Goal: Task Accomplishment & Management: Use online tool/utility

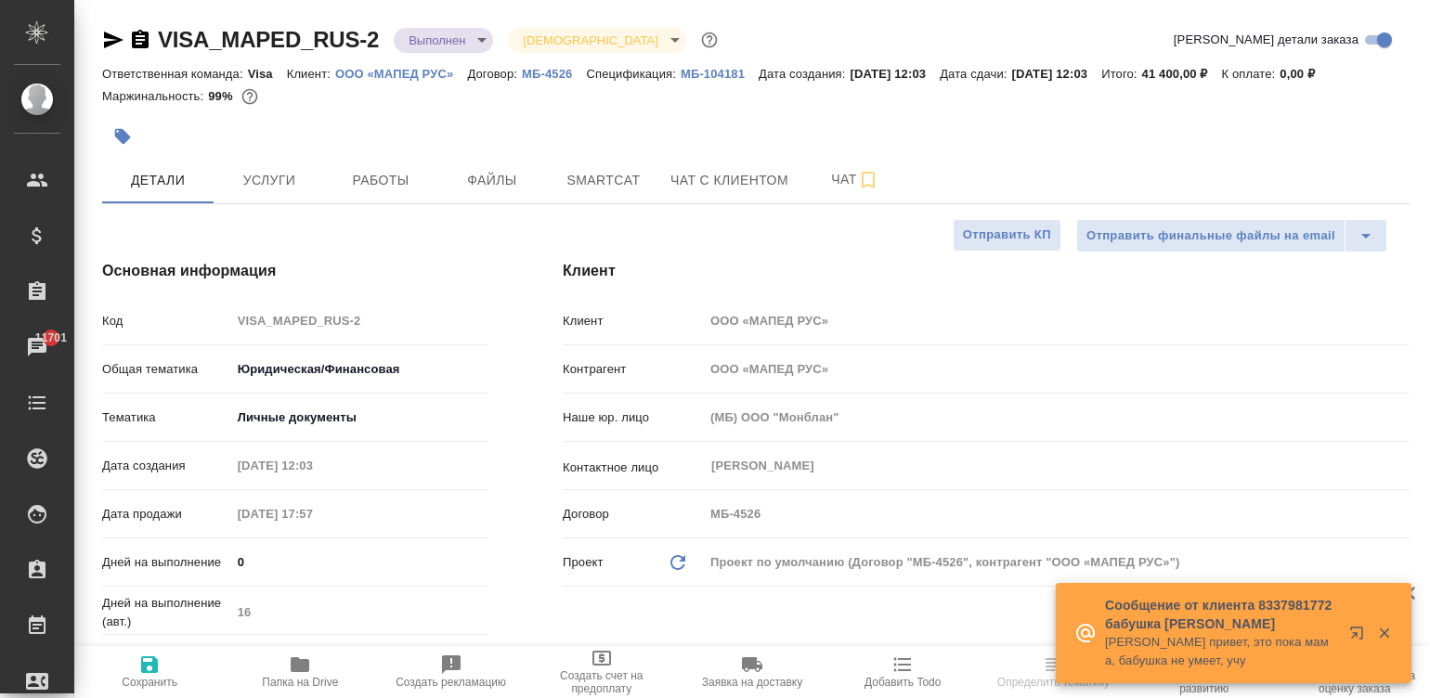
select select "RU"
click at [1007, 84] on div "Маржинальность: 99%" at bounding box center [755, 96] width 1307 height 24
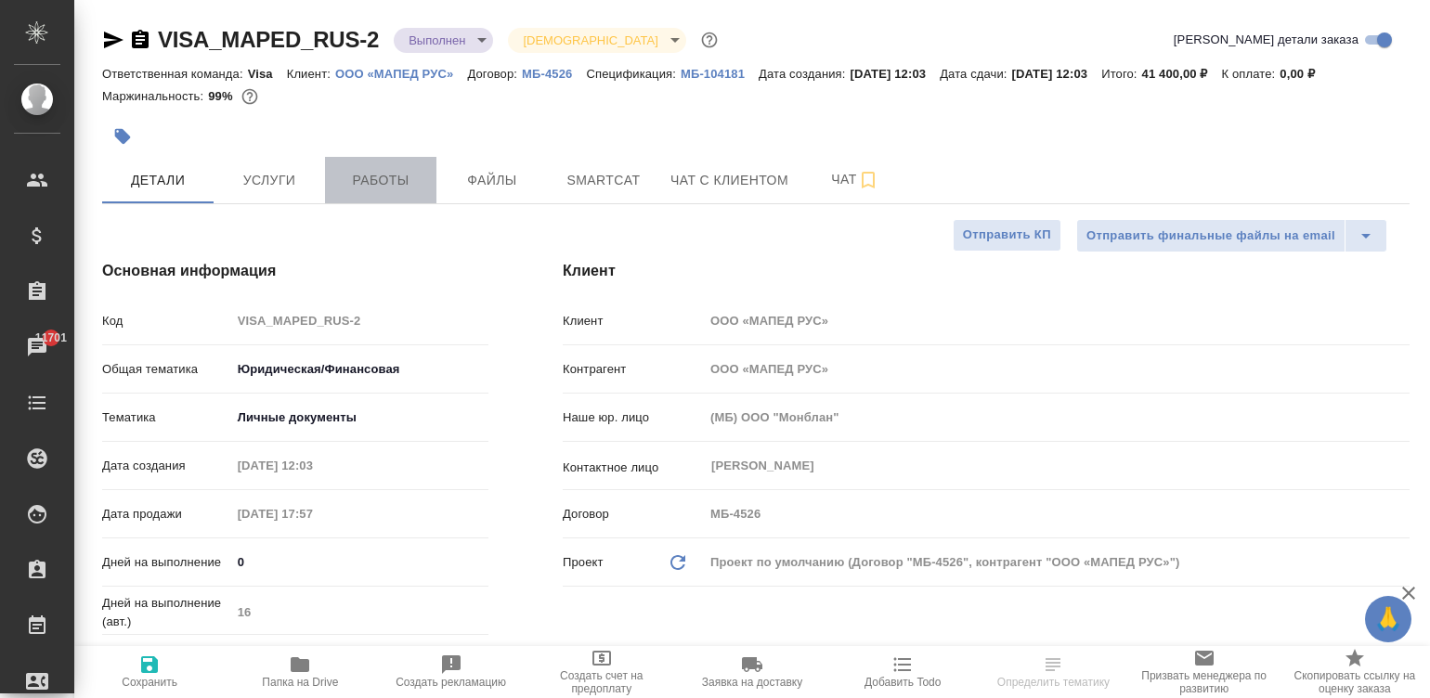
click at [344, 184] on span "Работы" at bounding box center [380, 180] width 89 height 23
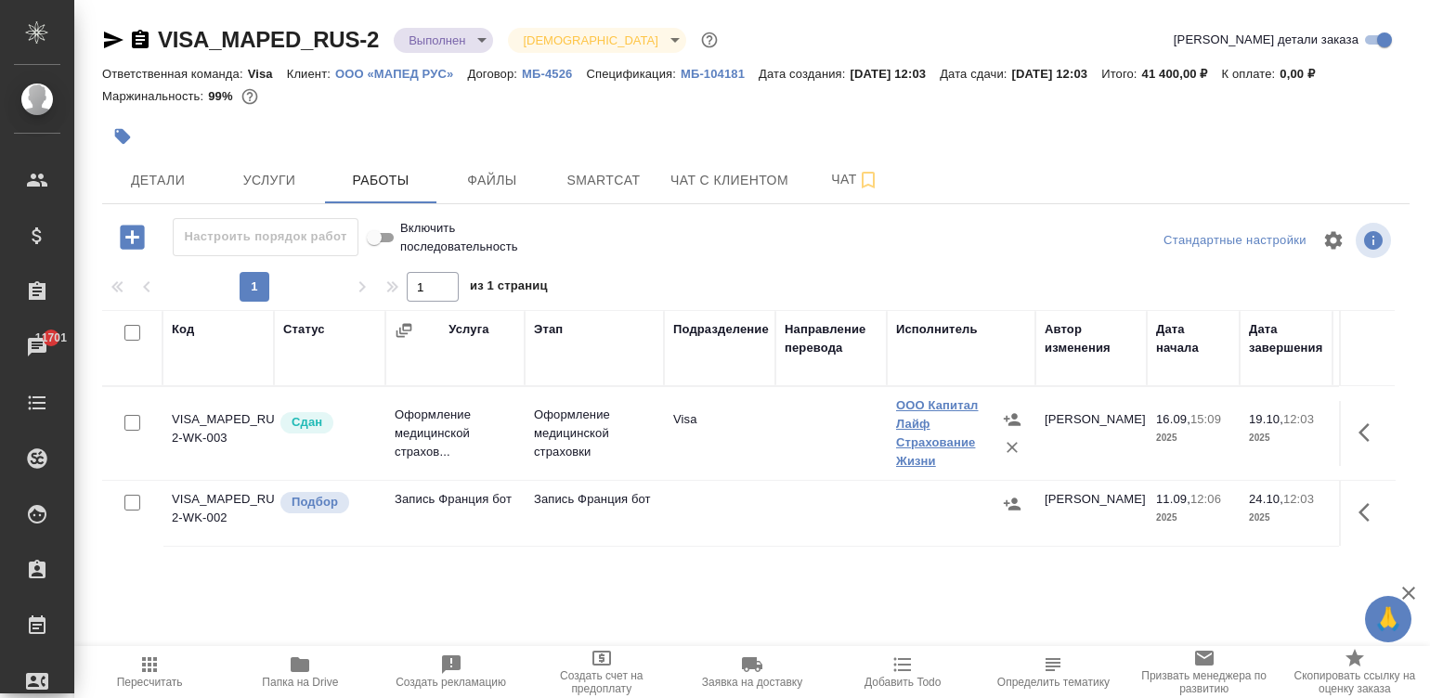
click at [938, 446] on link "ООО Капитал Лайф Страхование Жизни" at bounding box center [937, 433] width 83 height 70
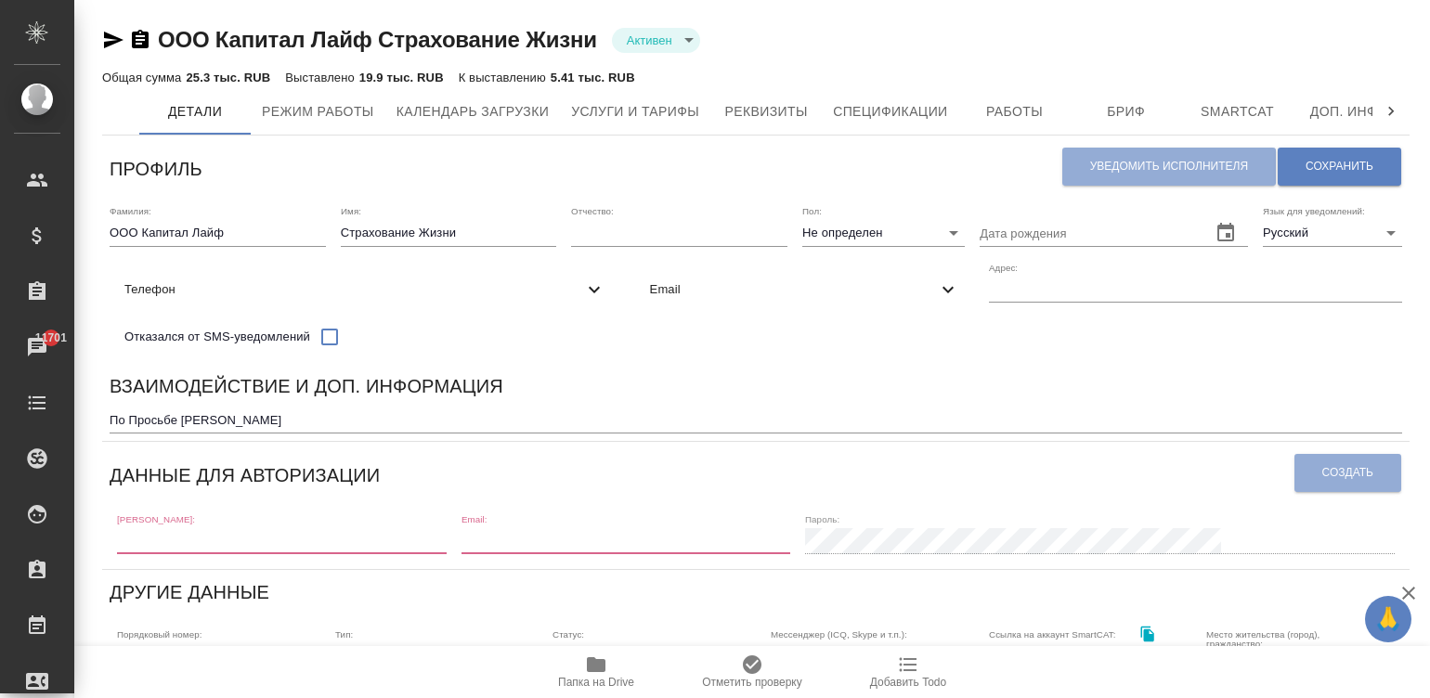
click at [764, 162] on div "Профиль" at bounding box center [586, 166] width 952 height 47
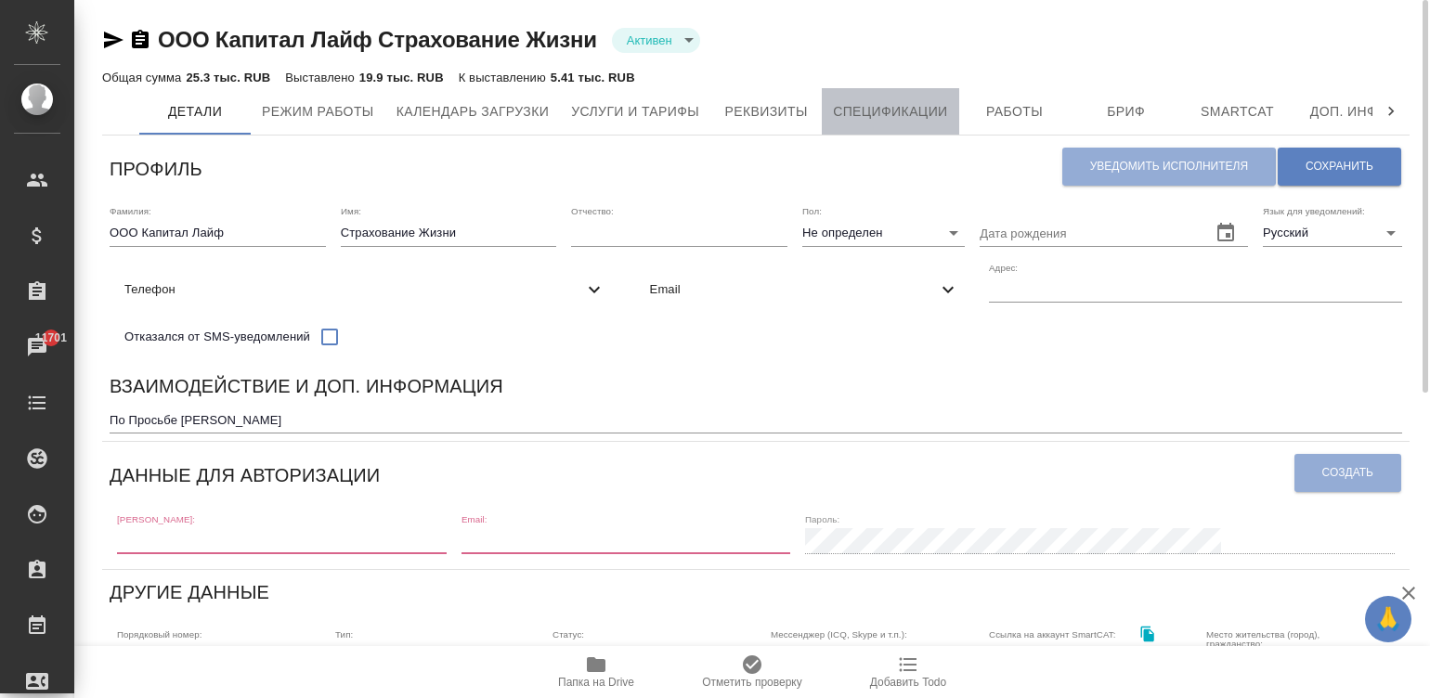
click at [905, 114] on span "Спецификации" at bounding box center [890, 111] width 114 height 23
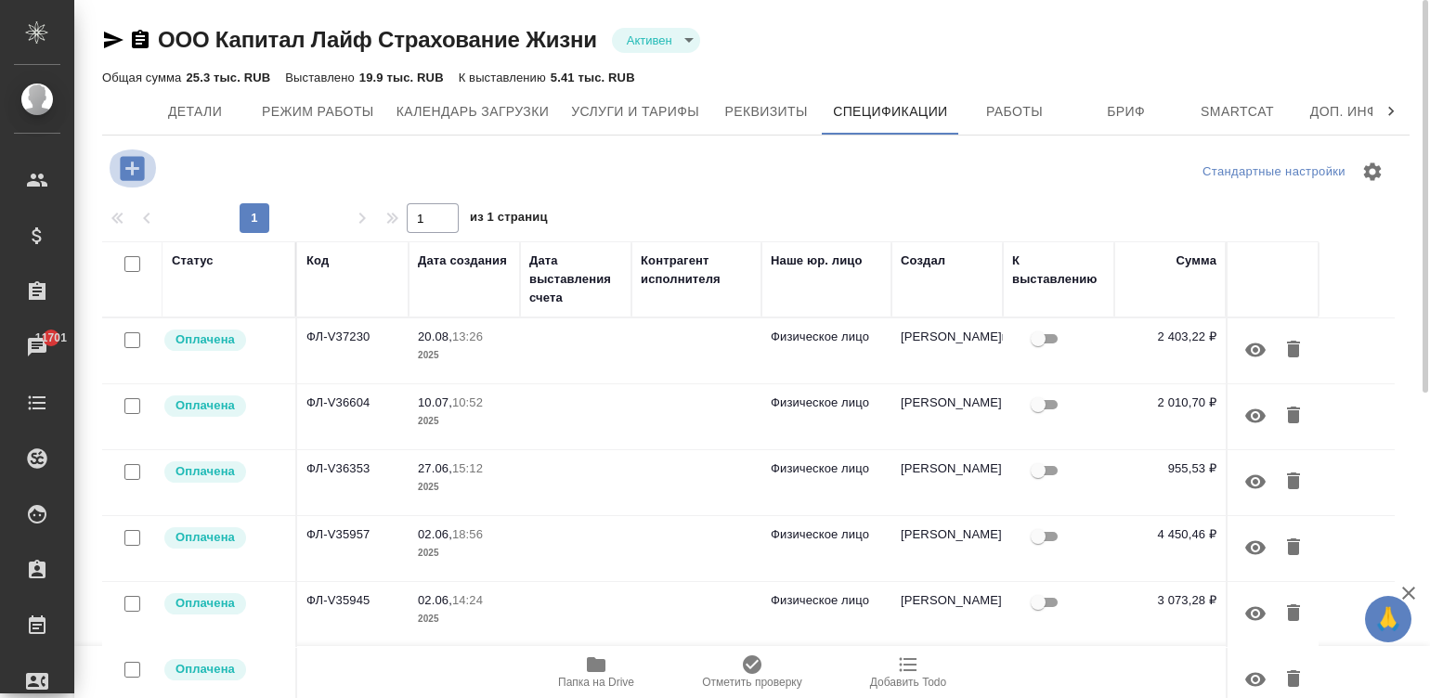
click at [123, 164] on icon "button" at bounding box center [132, 168] width 24 height 24
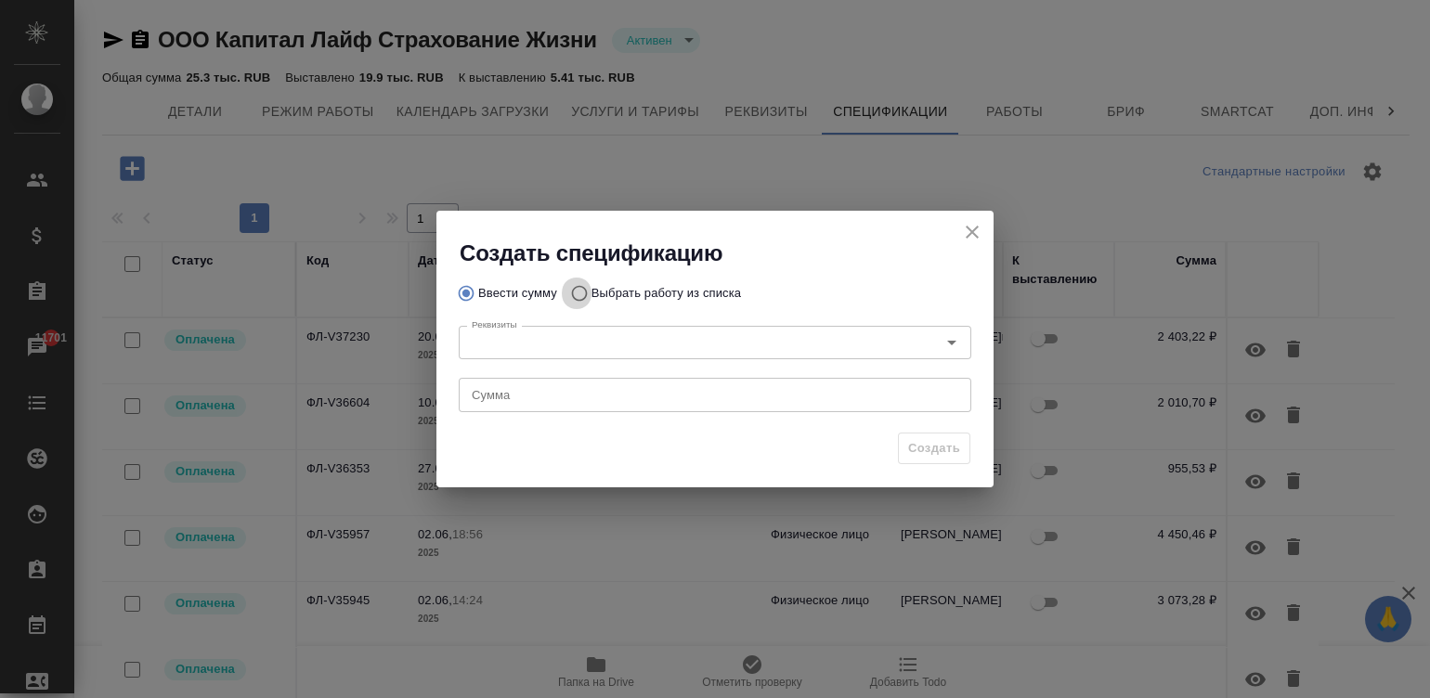
click at [573, 288] on input "Выбрать работу из списка" at bounding box center [577, 293] width 30 height 35
radio input "true"
radio input "false"
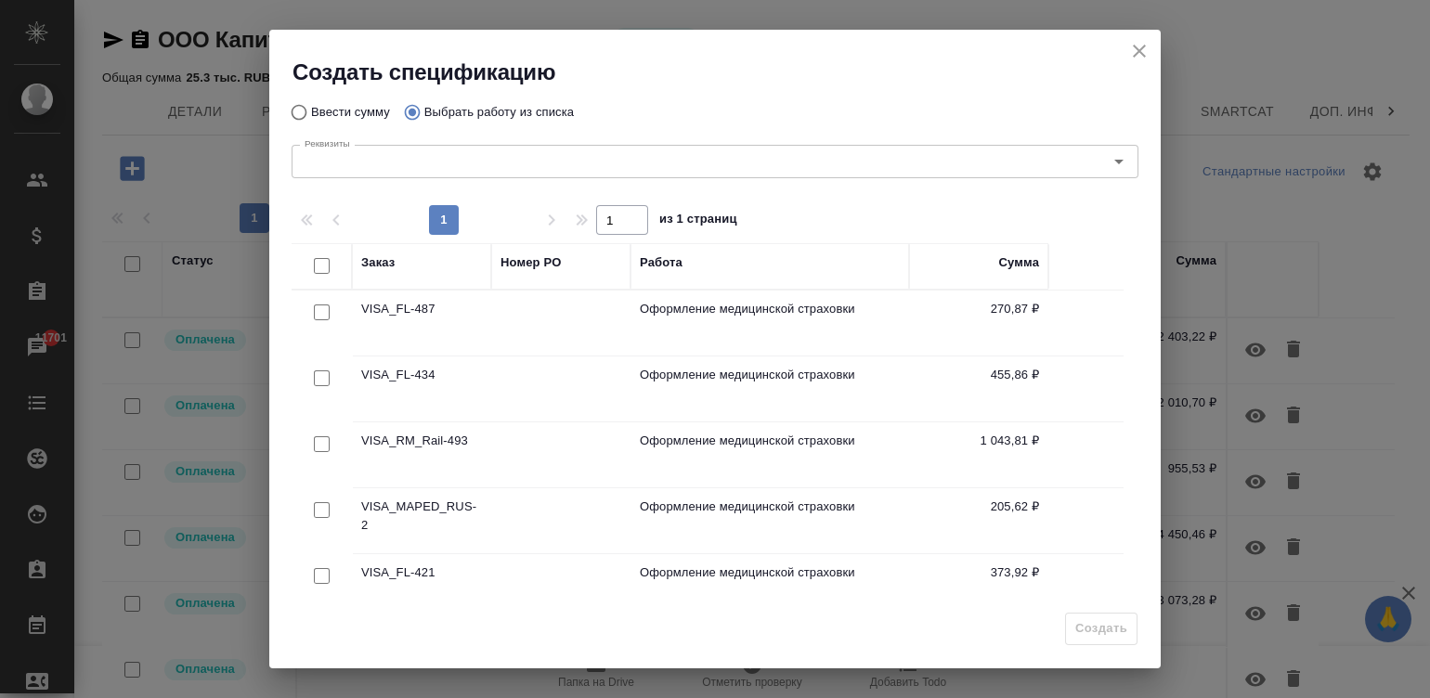
click at [319, 372] on input "checkbox" at bounding box center [322, 378] width 16 height 16
checkbox input "true"
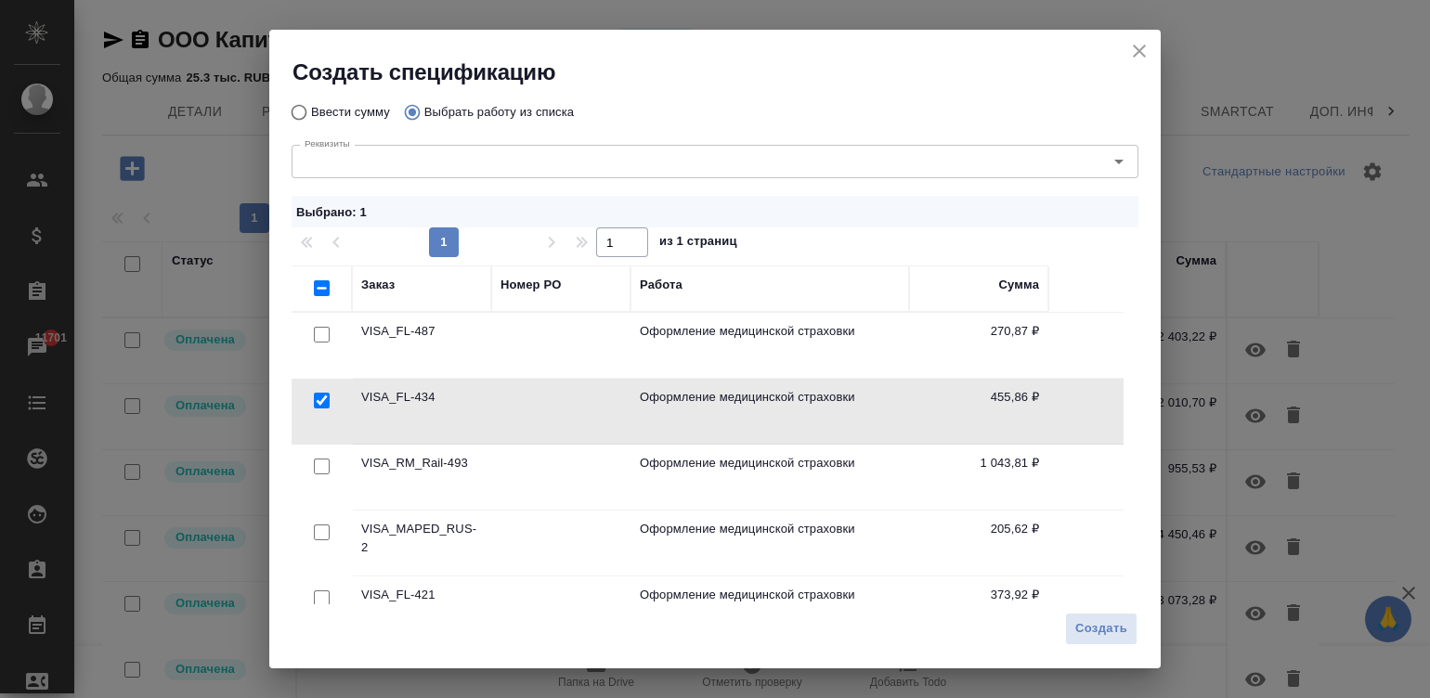
click at [316, 527] on input "checkbox" at bounding box center [322, 533] width 16 height 16
checkbox input "true"
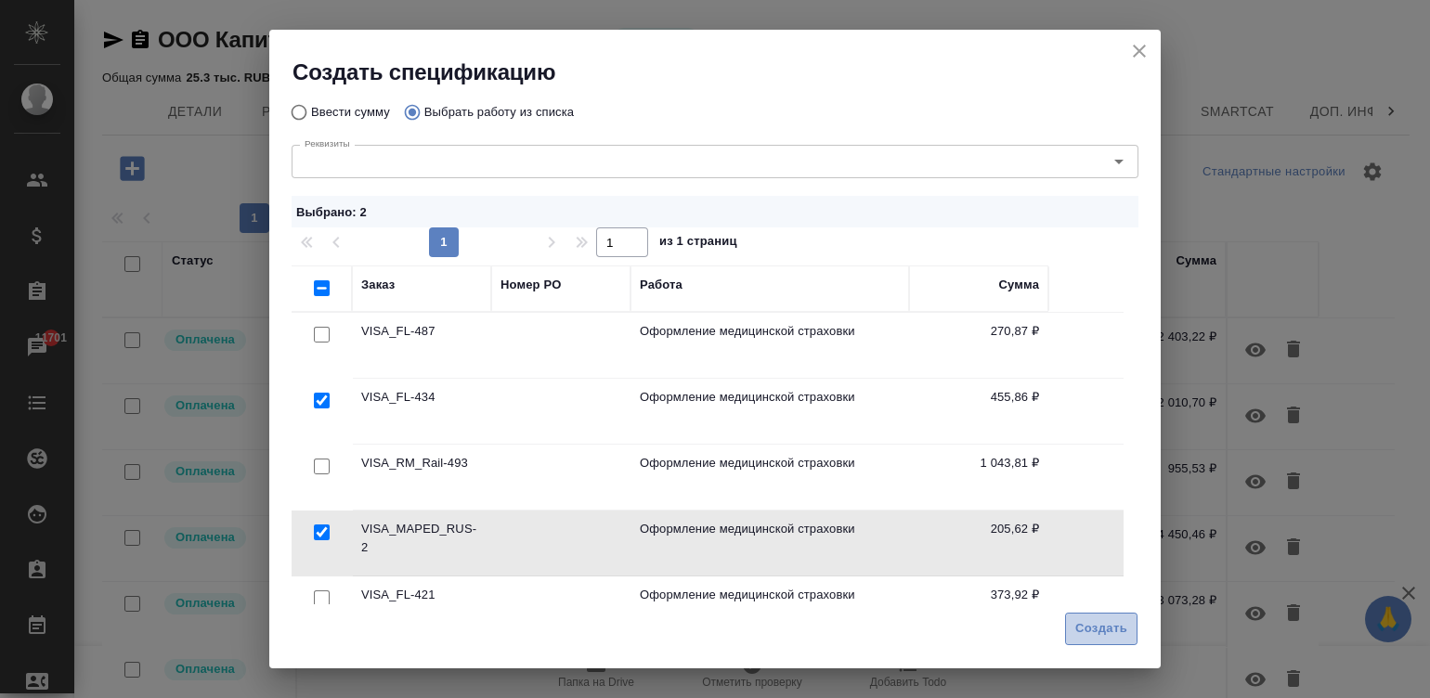
click at [1101, 619] on span "Создать" at bounding box center [1101, 628] width 52 height 21
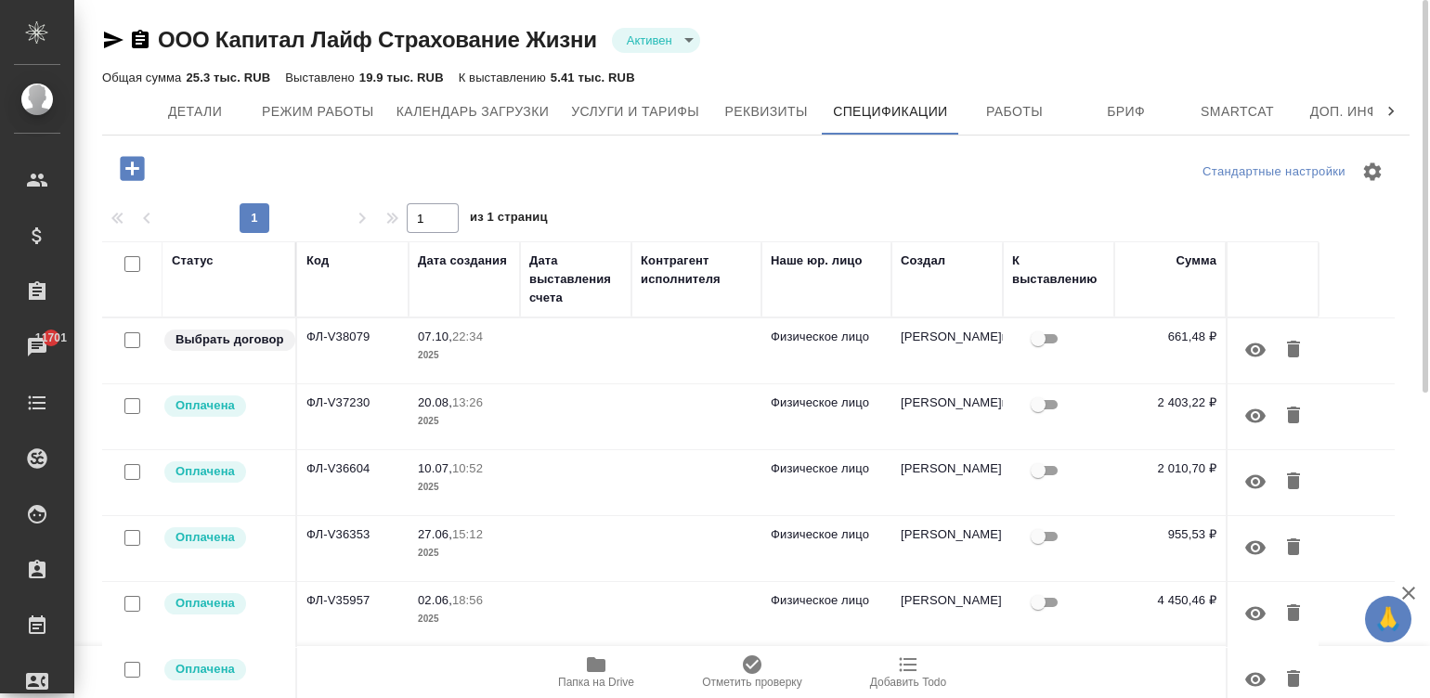
click at [548, 333] on td at bounding box center [575, 350] width 111 height 65
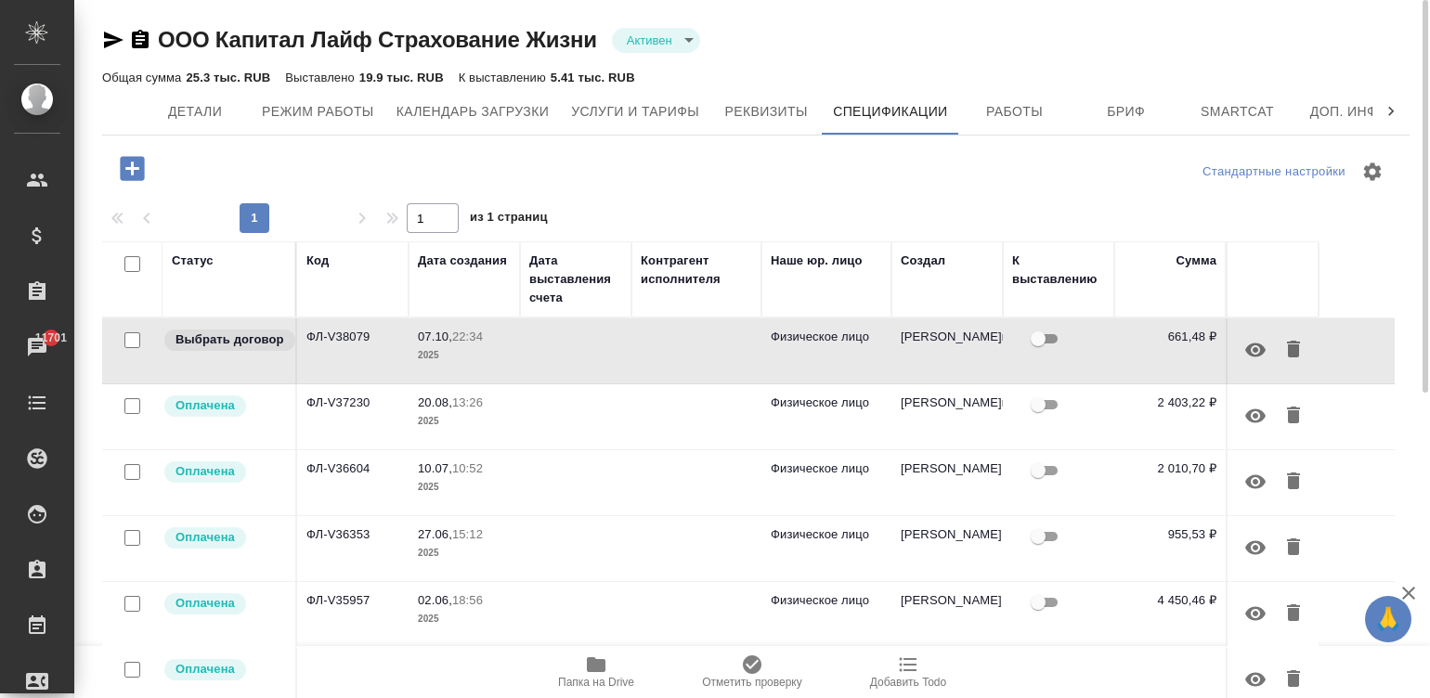
click at [548, 333] on td at bounding box center [575, 350] width 111 height 65
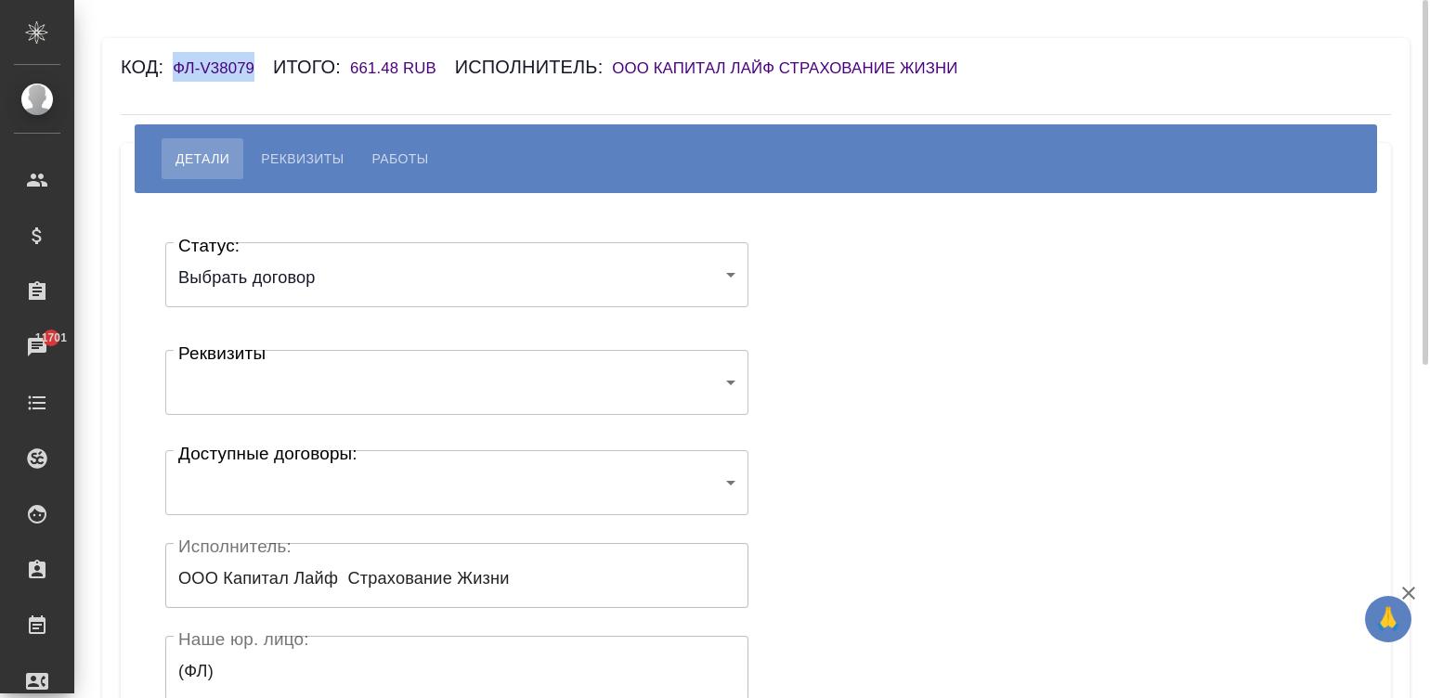
drag, startPoint x: 253, startPoint y: 76, endPoint x: 176, endPoint y: 76, distance: 76.1
click at [176, 76] on div "Код: ФЛ-V38079 Итого: 661.48 RUB Исполнитель: ООО Капитал Лайф Страхование Жизни" at bounding box center [650, 67] width 1058 height 30
copy h6 "ФЛ-V38079"
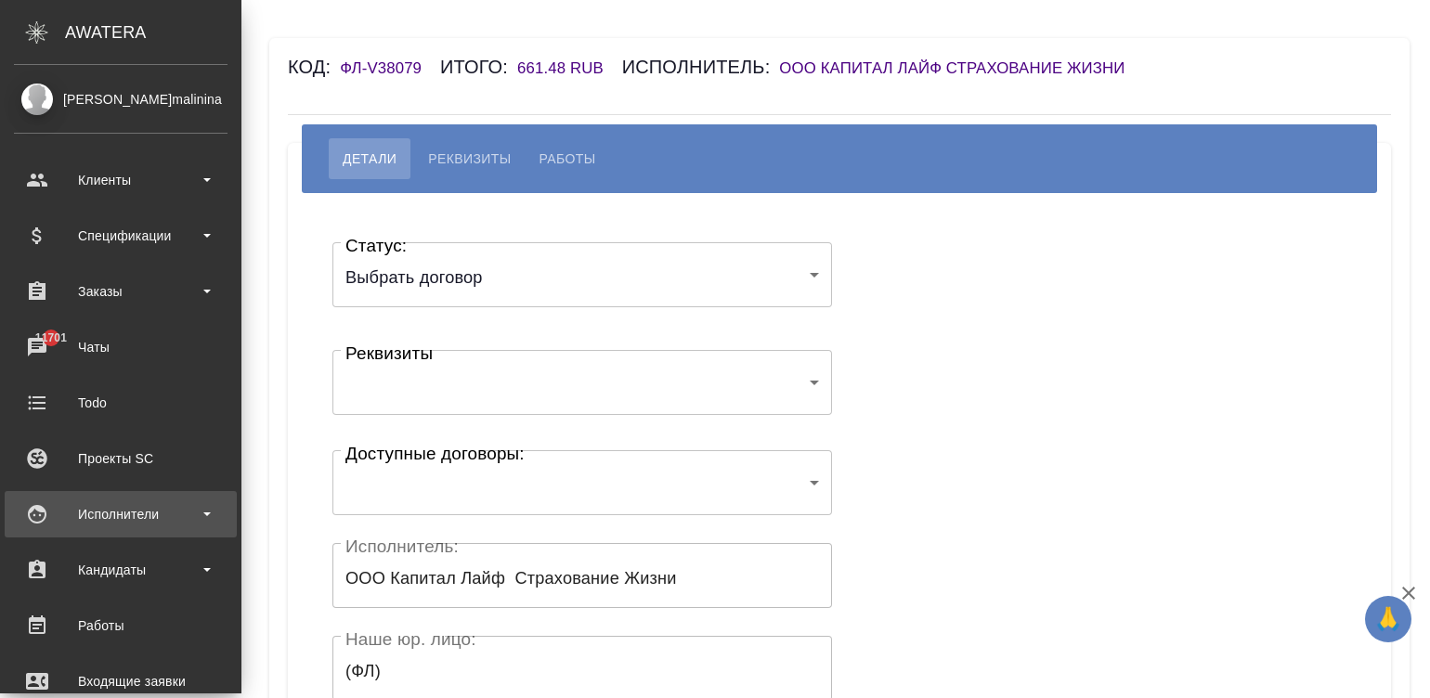
click at [55, 529] on div "Исполнители" at bounding box center [121, 514] width 232 height 46
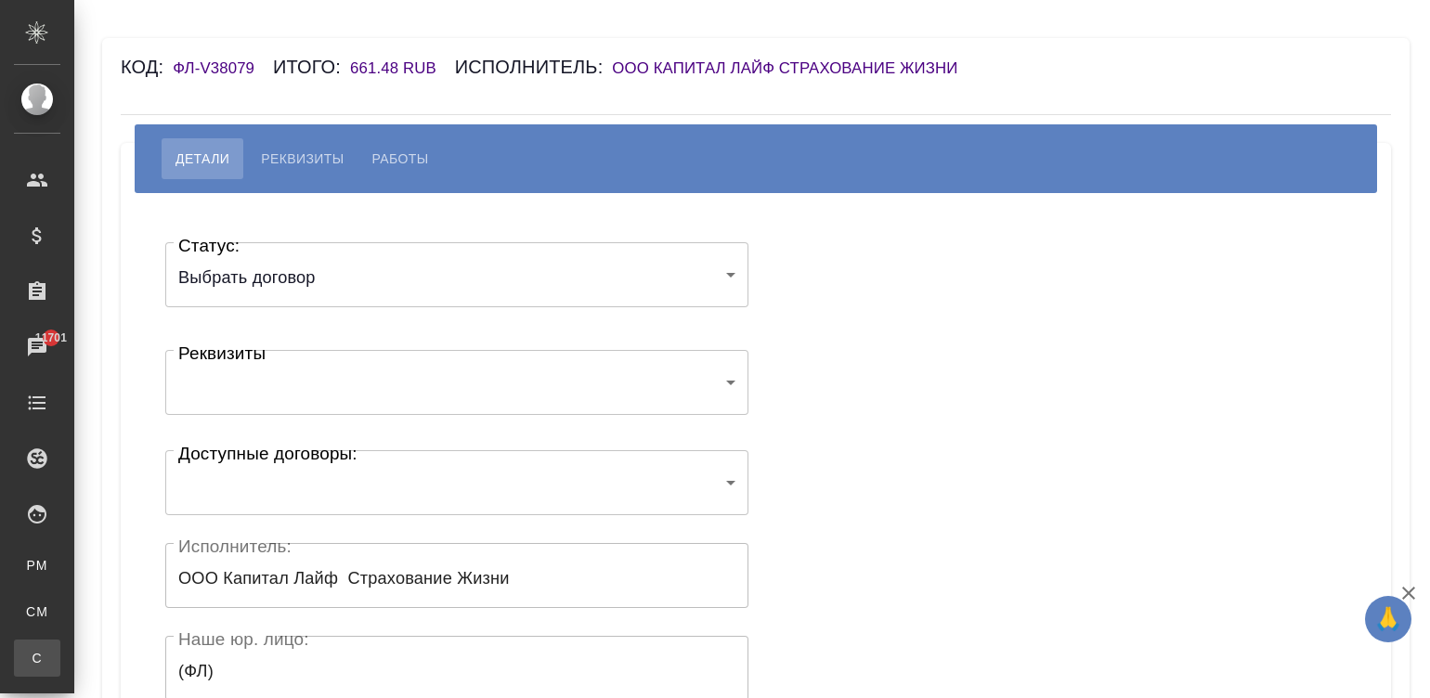
click at [146, 558] on div ".cls-1 fill:#fff; AWATERA Малинина Мария m.malinina Клиенты Спецификации Заказы…" at bounding box center [715, 349] width 1430 height 698
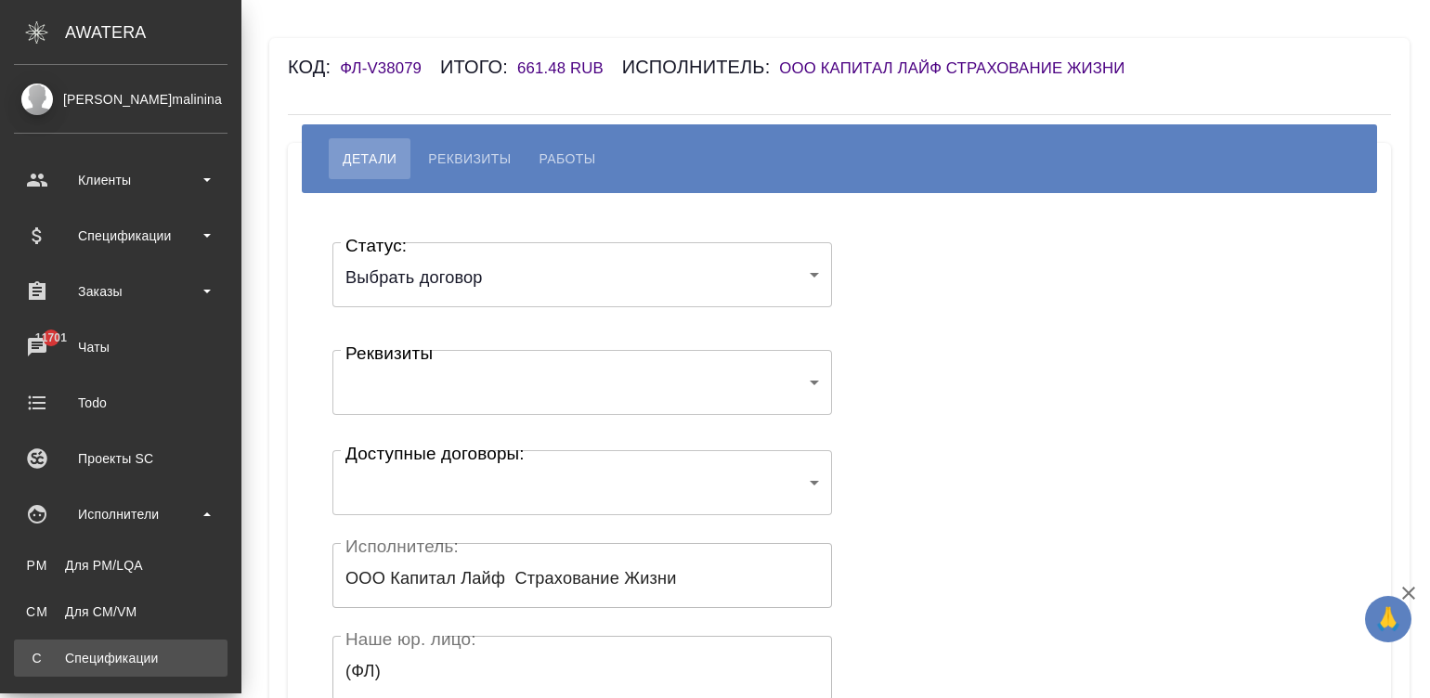
click at [111, 558] on div "Спецификации" at bounding box center [120, 658] width 195 height 19
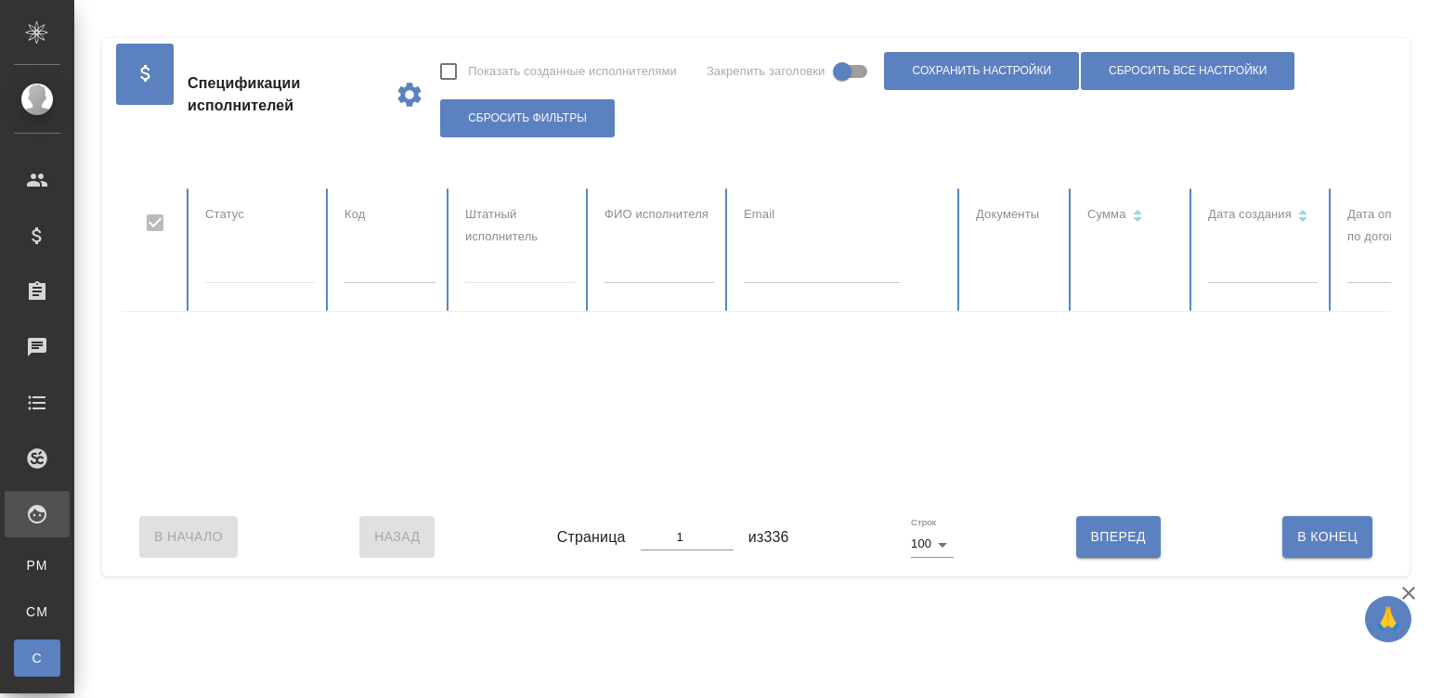
checkbox input "false"
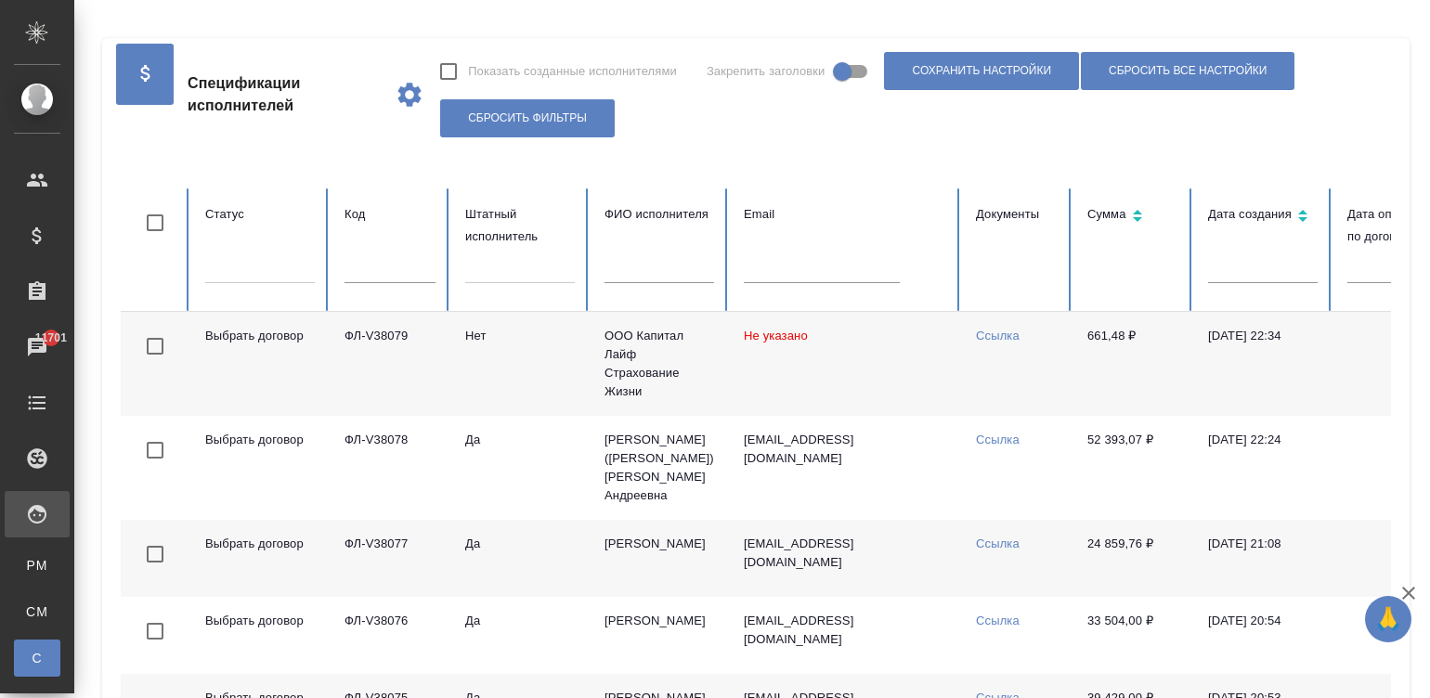
click at [1106, 364] on td "661,48 ₽" at bounding box center [1132, 364] width 121 height 104
click at [798, 268] on input "text" at bounding box center [822, 270] width 156 height 26
paste input "ФЛ-V37826"
click at [798, 268] on input "ФЛ-V37826" at bounding box center [822, 270] width 156 height 26
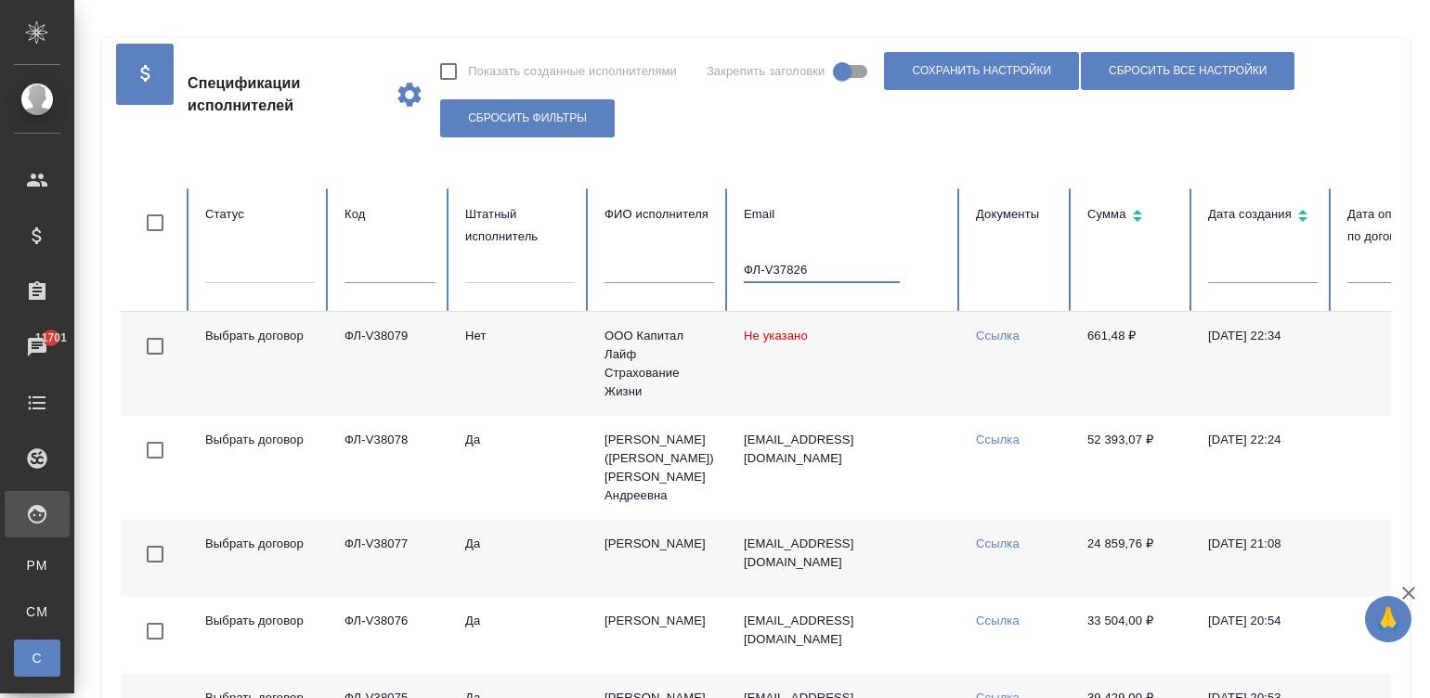
type input "ФЛ-V37826"
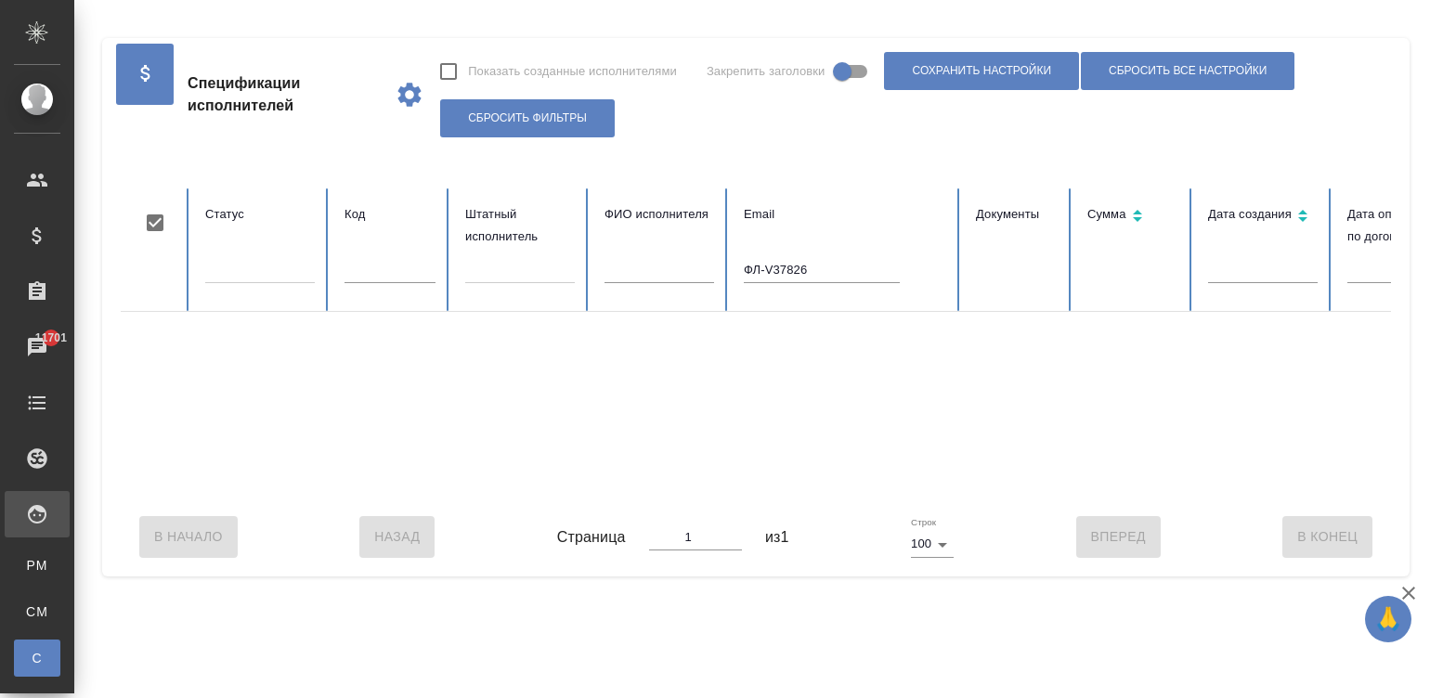
checkbox input "true"
click at [758, 257] on input "ФЛ-V37826" at bounding box center [822, 270] width 156 height 26
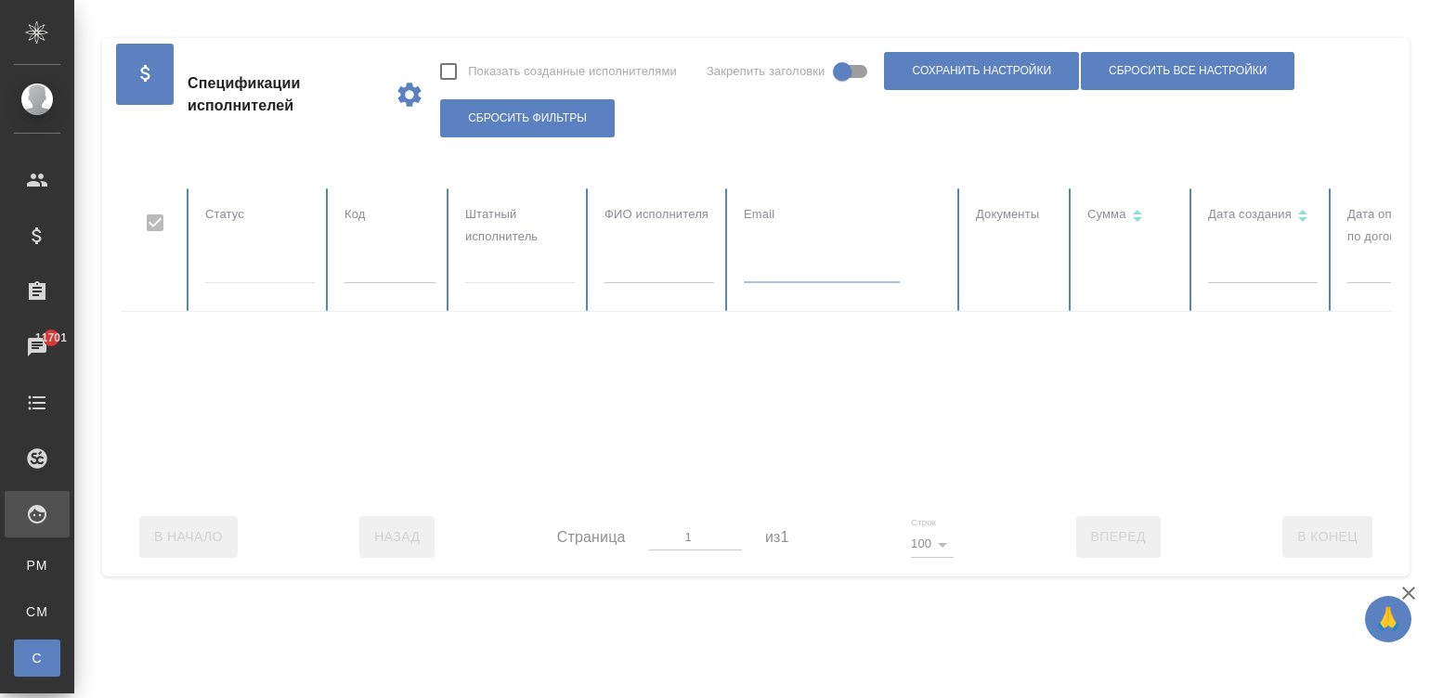
checkbox input "false"
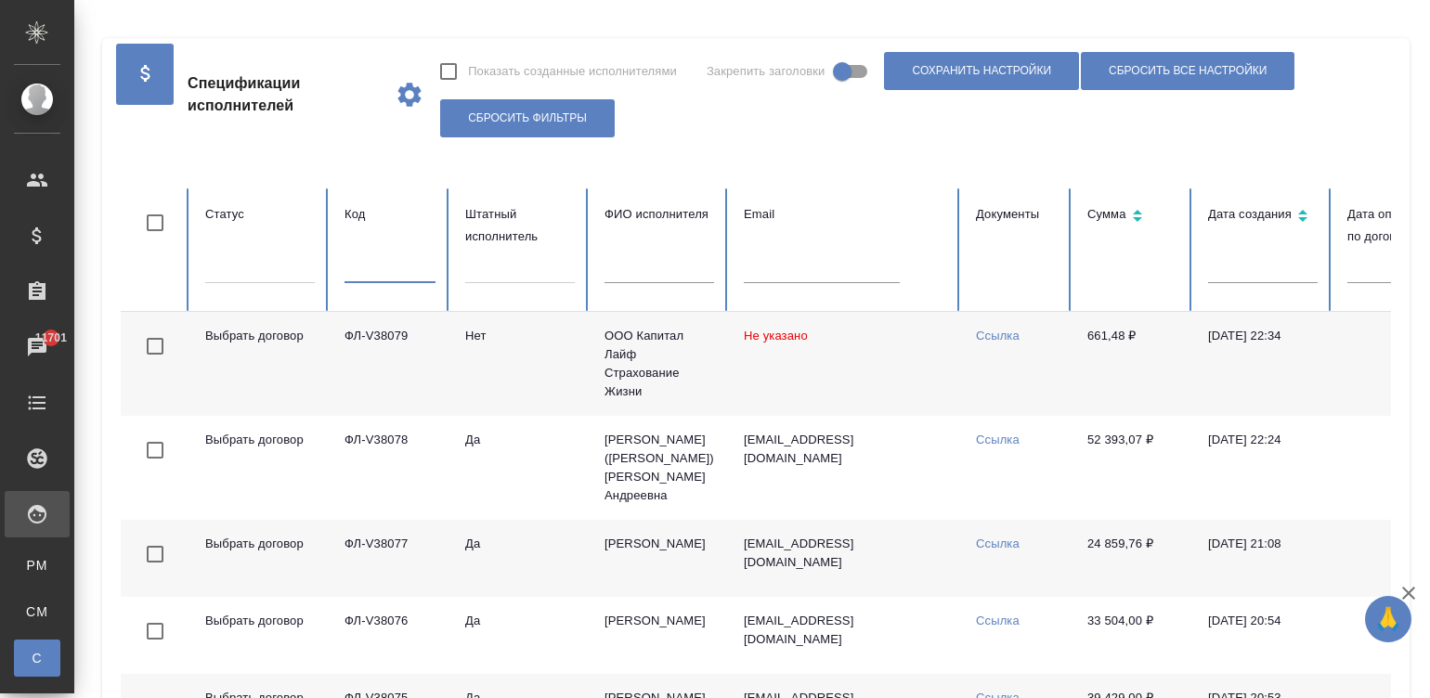
click at [390, 270] on input "text" at bounding box center [389, 270] width 91 height 26
paste input "ФЛ-V37826"
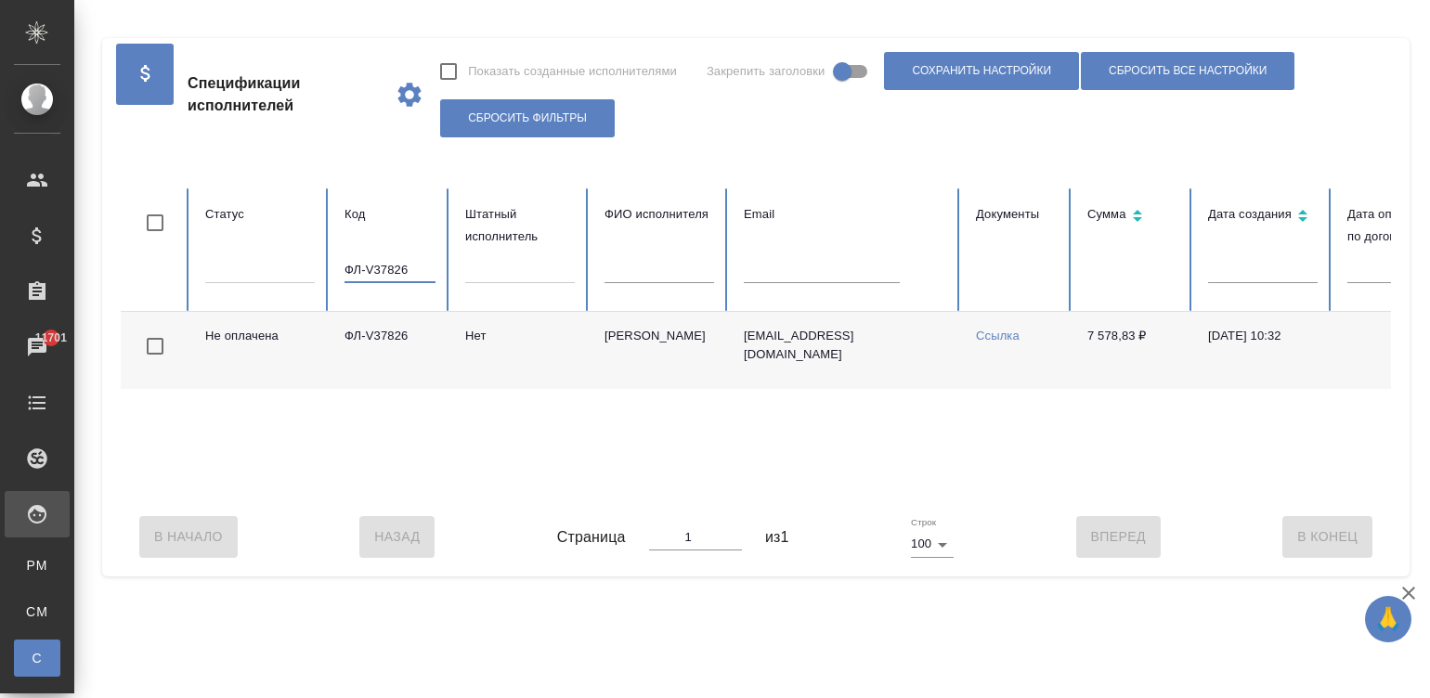
scroll to position [0, 718]
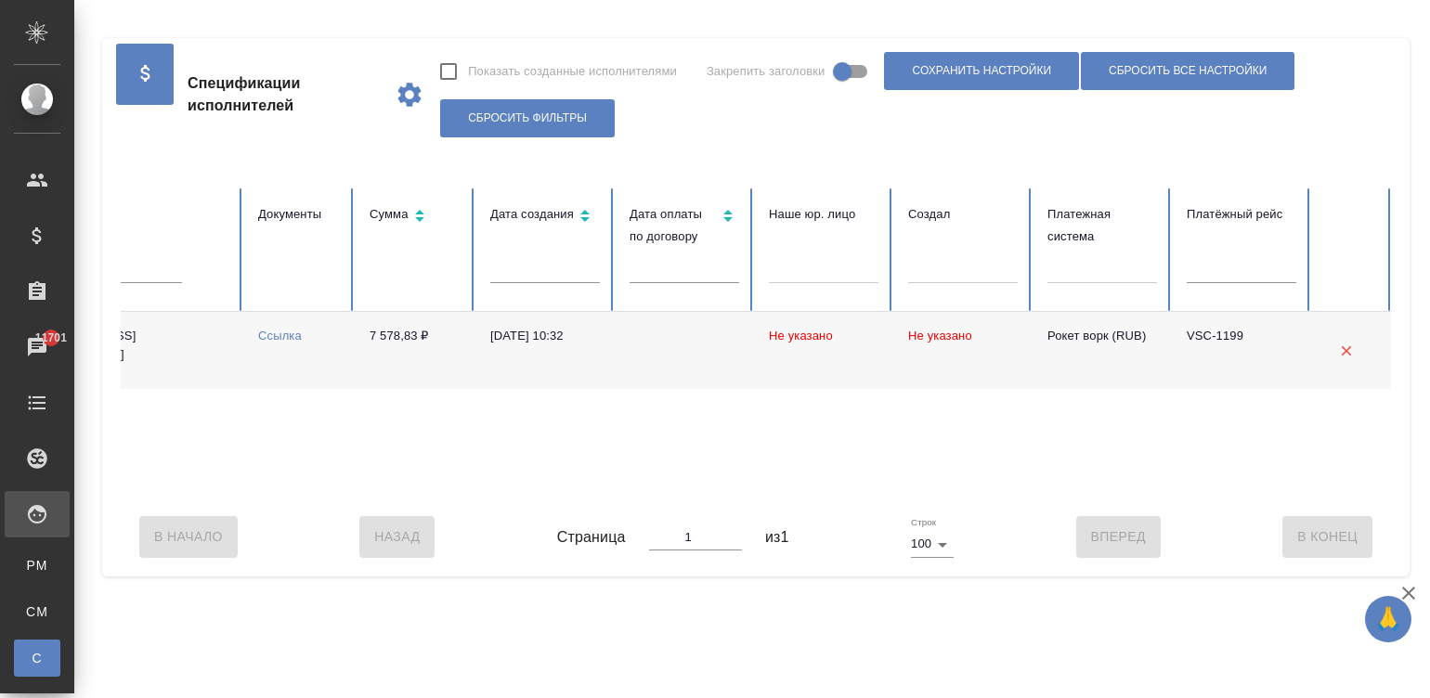
click at [306, 483] on div "Не оплачена ФЛ-V37826 Нет Симонян Анжелика likachs@mail.ru Ссылка 7 578,83 ₽ 29…" at bounding box center [397, 405] width 1989 height 186
click at [336, 493] on div "Не оплачена ФЛ-V37826 Нет Симонян Анжелика likachs@mail.ru Ссылка 7 578,83 ₽ 29…" at bounding box center [397, 405] width 1989 height 186
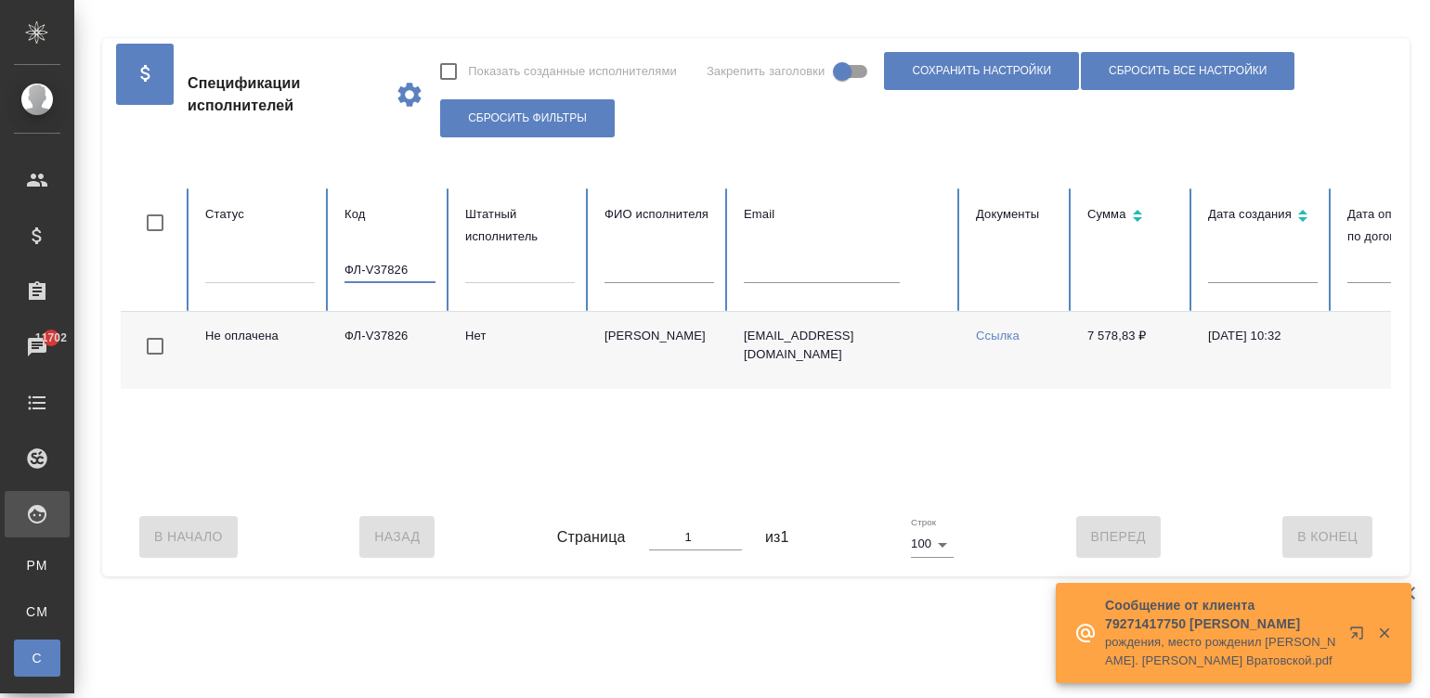
click at [360, 263] on input "ФЛ-V37826" at bounding box center [389, 270] width 91 height 26
paste input "930"
type input "ФЛ-V37930"
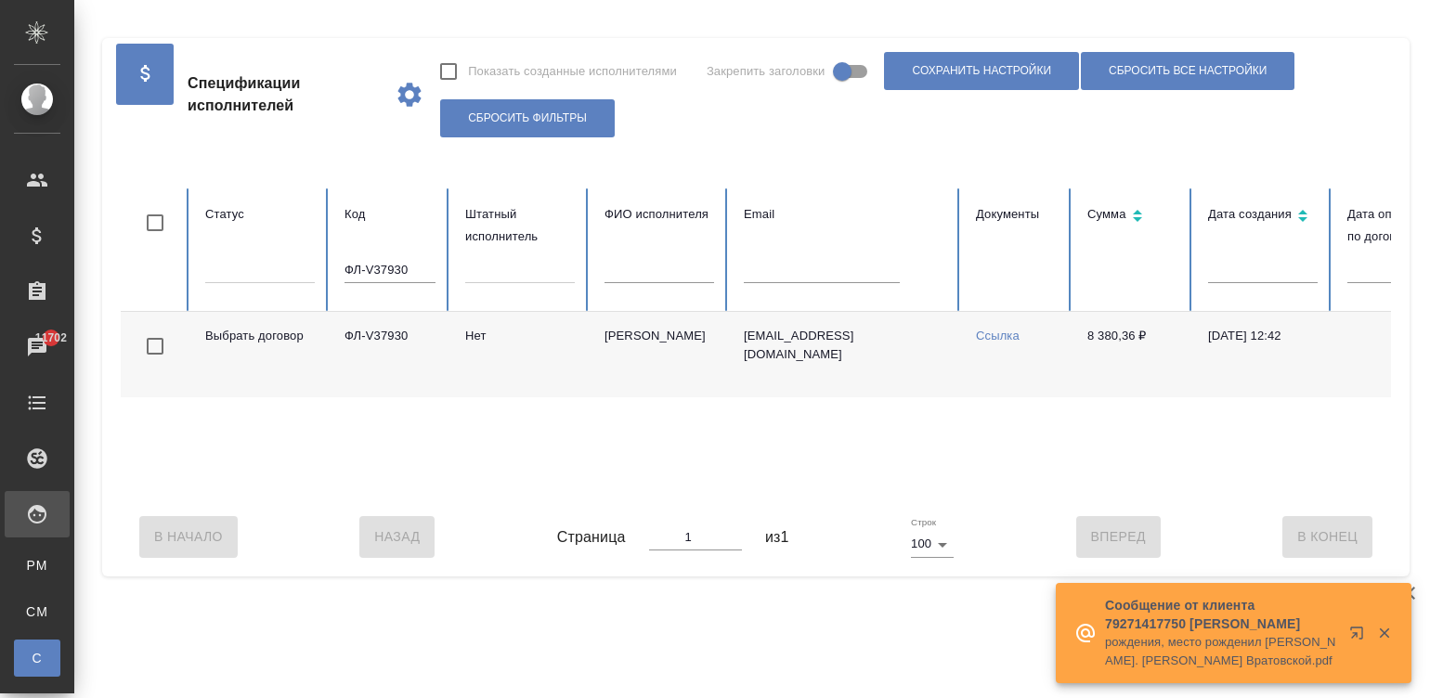
click at [649, 372] on td "[PERSON_NAME]" at bounding box center [659, 354] width 139 height 85
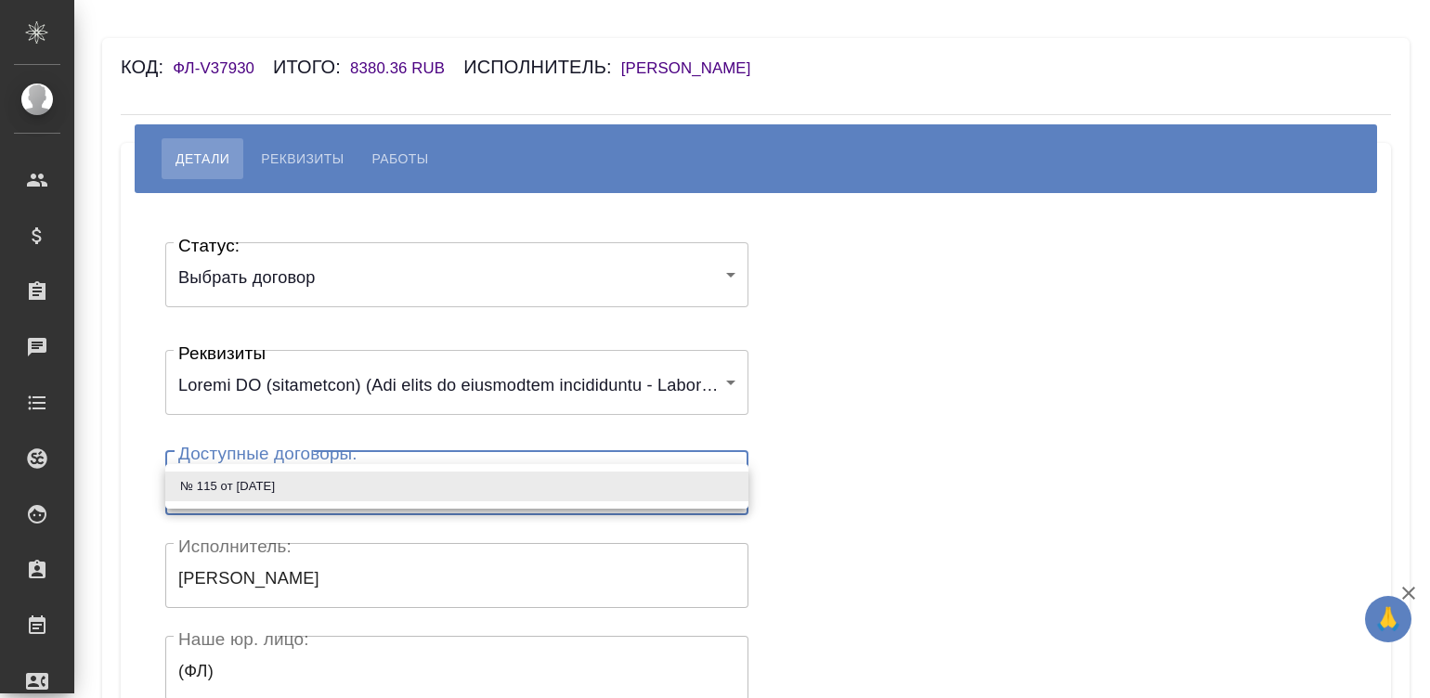
click at [348, 491] on body "🙏 .cls-1 fill:#fff; AWATERA Малинина Мария m.malinina Клиенты Спецификации Зака…" at bounding box center [715, 349] width 1430 height 698
click at [348, 491] on li "№ 115 от 13.04.2016" at bounding box center [456, 487] width 583 height 30
type input "60eed011544a686df4044d47"
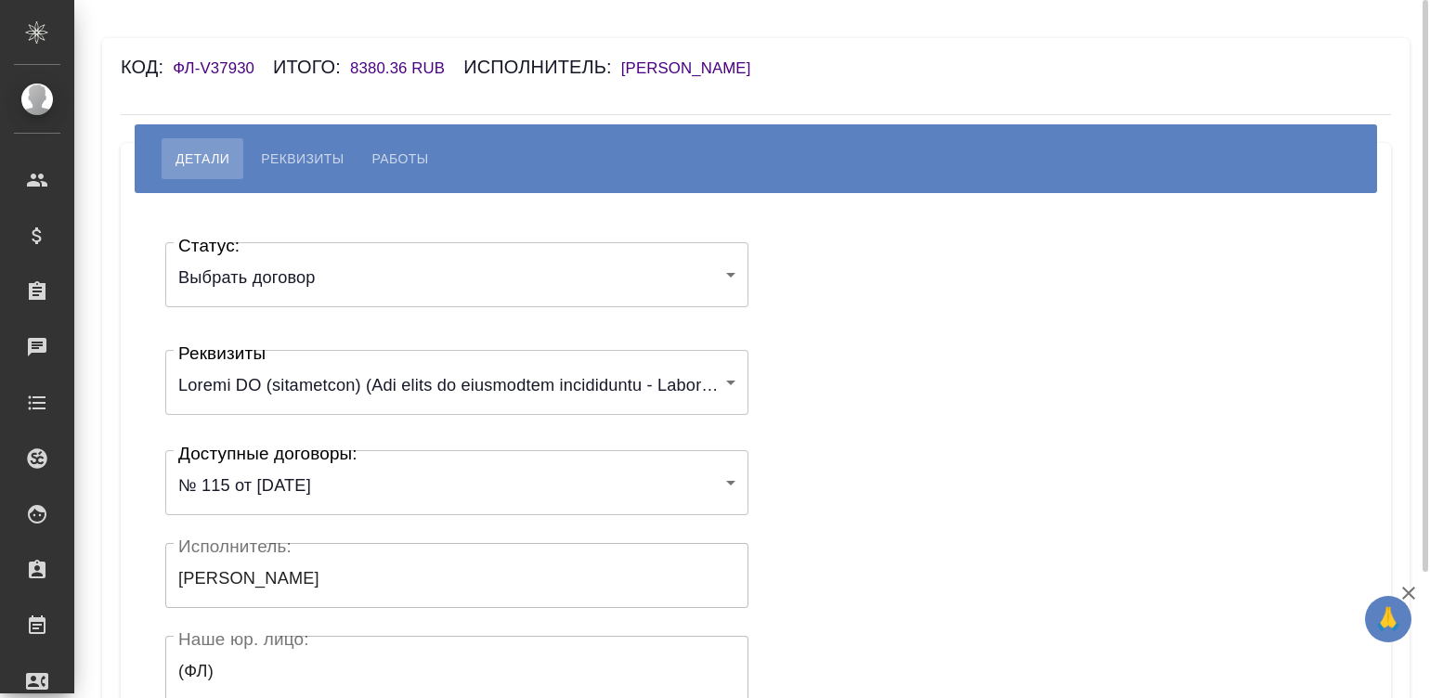
click at [866, 374] on div "Статус: Выбрать договор chooseContract Статус: Реквизиты 6167fd5821936847e10bef…" at bounding box center [756, 556] width 1196 height 671
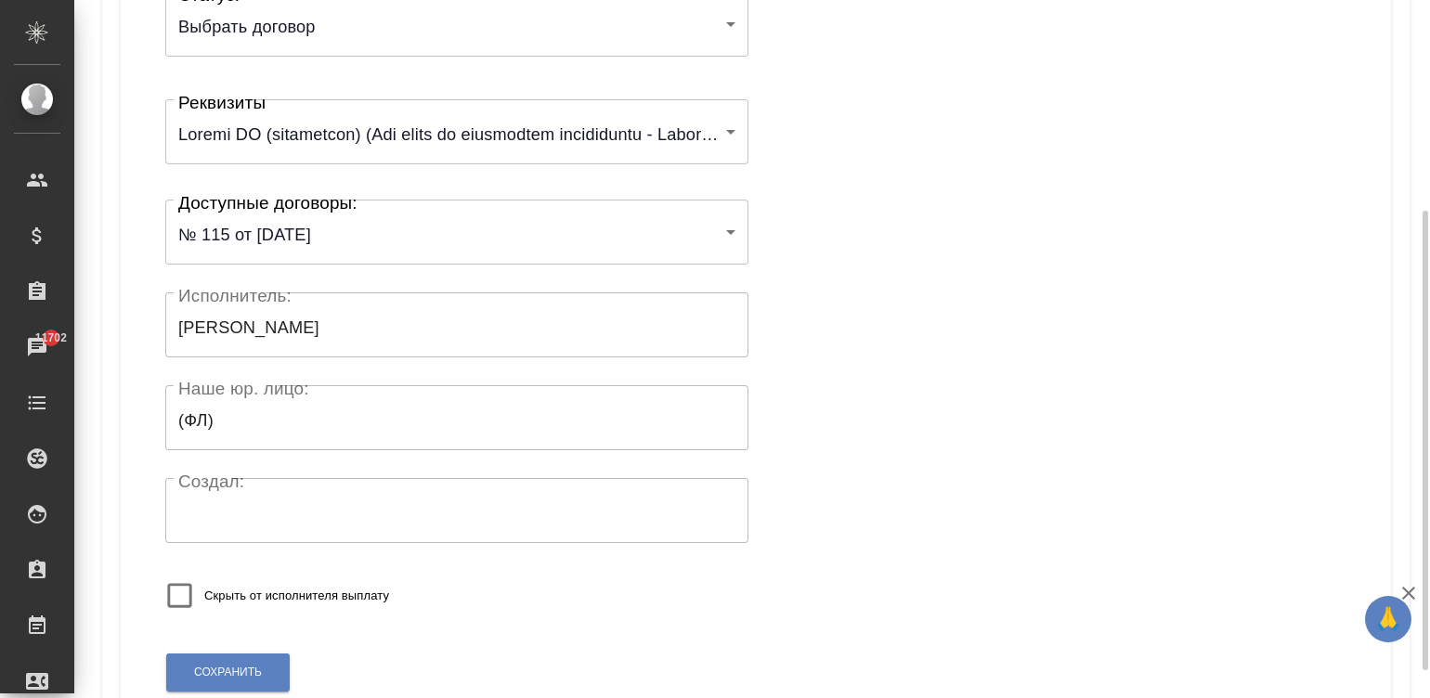
scroll to position [363, 0]
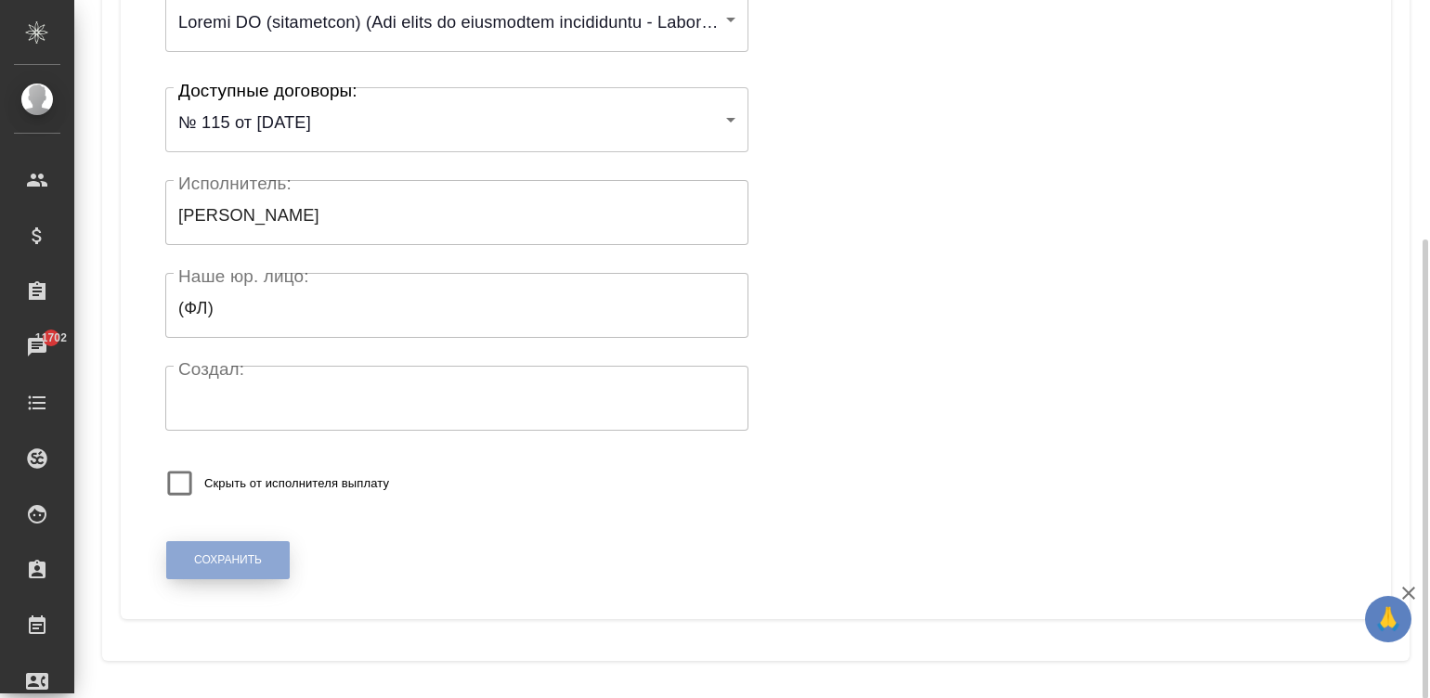
click at [218, 578] on button "Сохранить" at bounding box center [227, 560] width 123 height 38
click at [190, 552] on button "Сохранить" at bounding box center [227, 560] width 123 height 38
